Goal: Information Seeking & Learning: Learn about a topic

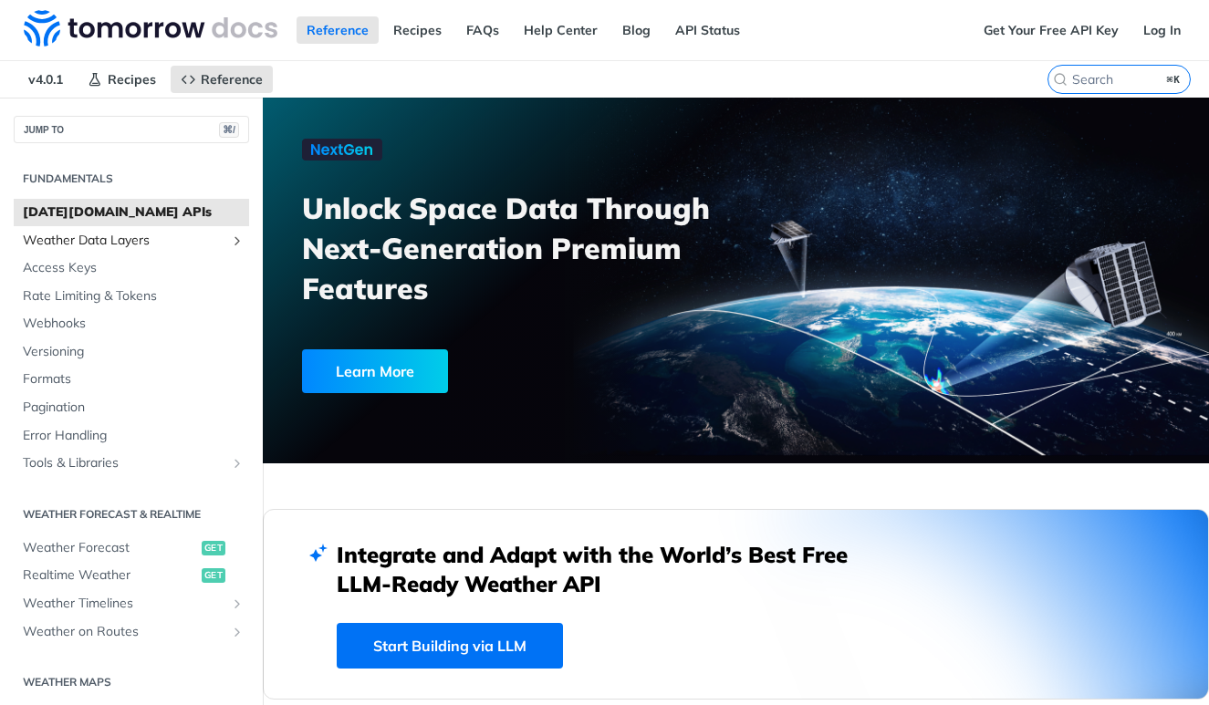
click at [91, 244] on span "Weather Data Layers" at bounding box center [124, 241] width 203 height 18
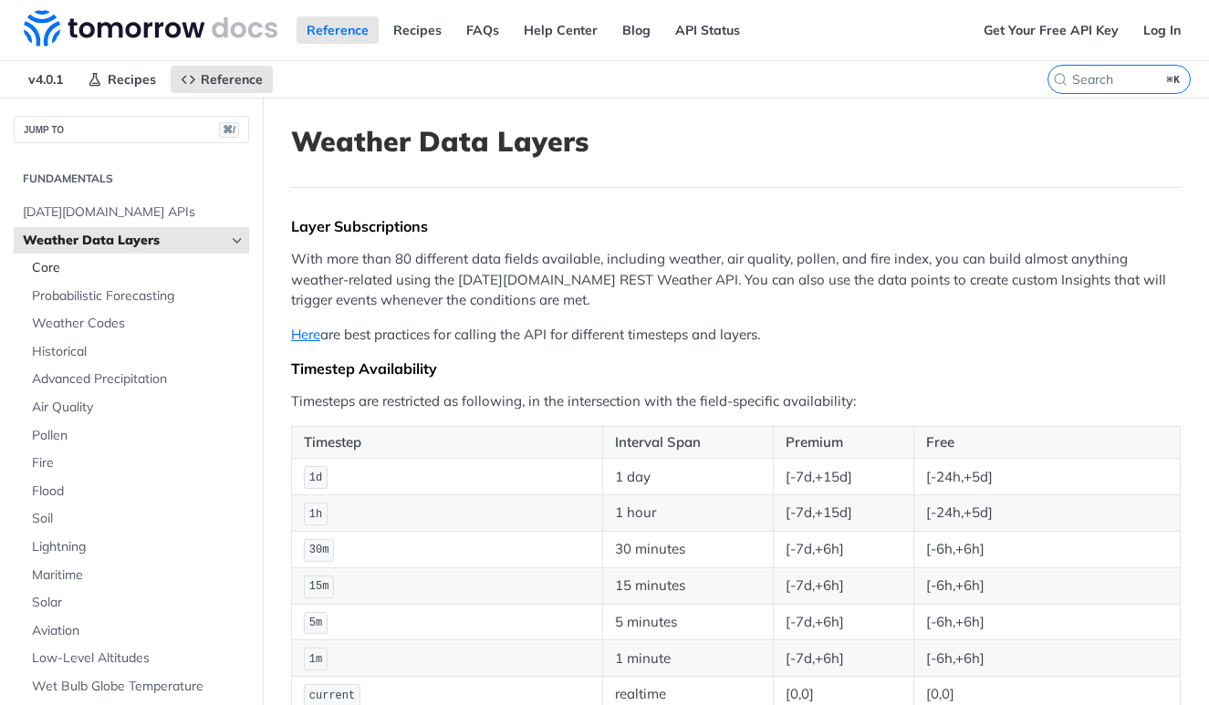
click at [57, 262] on span "Core" at bounding box center [138, 268] width 213 height 18
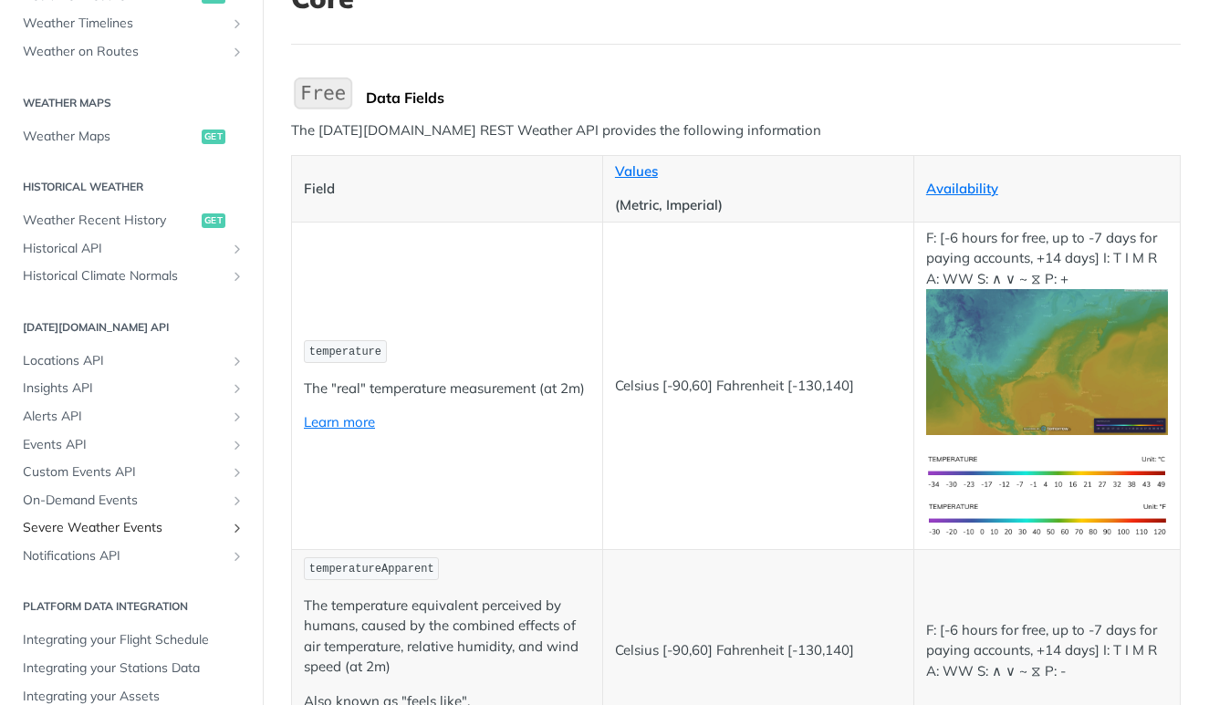
scroll to position [930, 0]
click at [83, 241] on span "Historical API" at bounding box center [124, 250] width 203 height 18
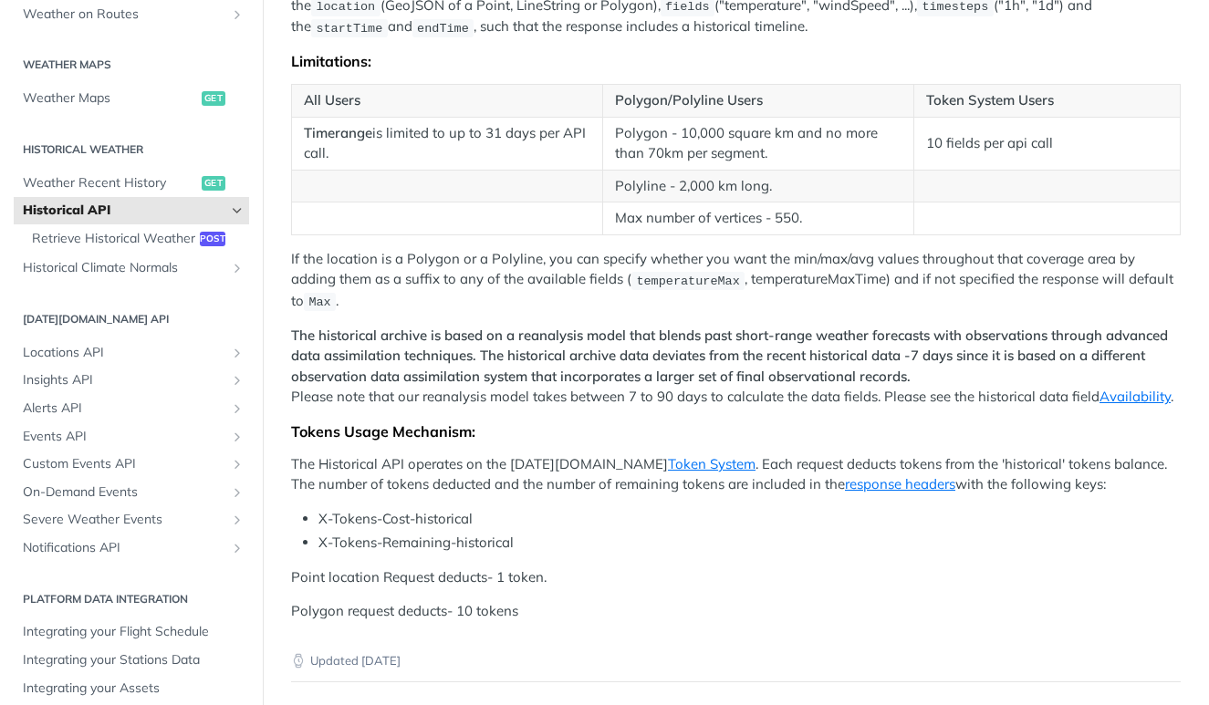
scroll to position [638, 0]
click at [668, 454] on link "Token System" at bounding box center [712, 462] width 88 height 17
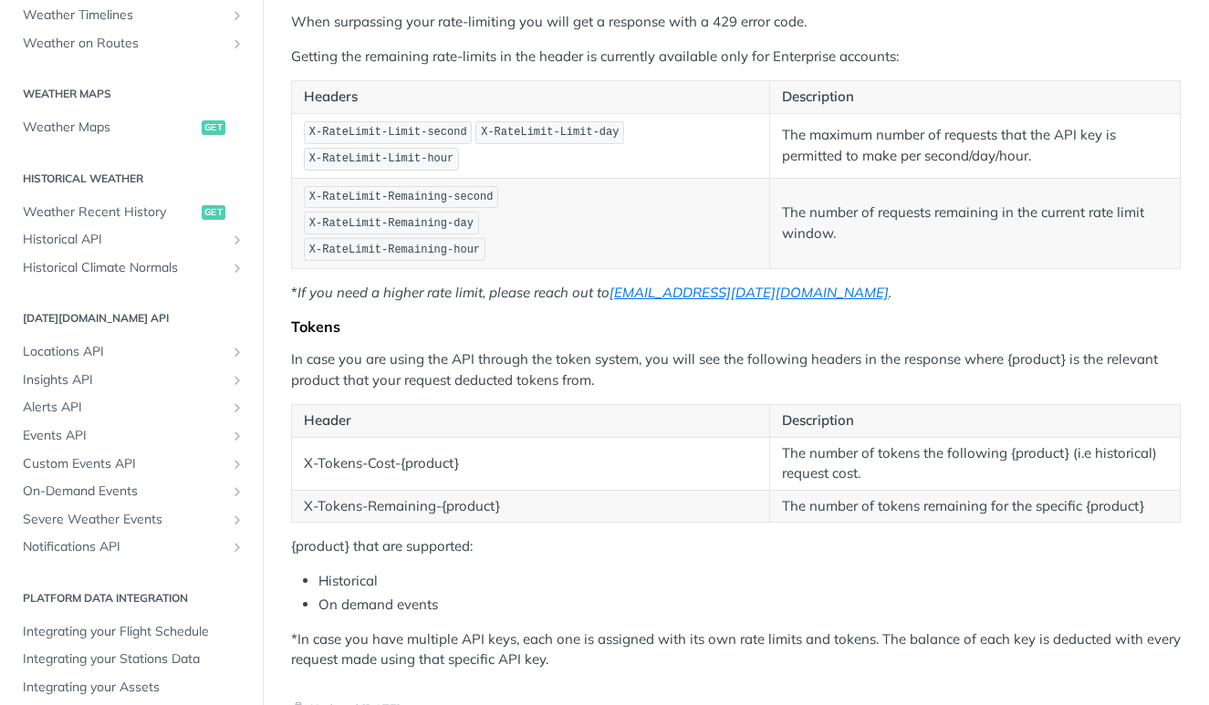
scroll to position [298, 0]
